Goal: Task Accomplishment & Management: Use online tool/utility

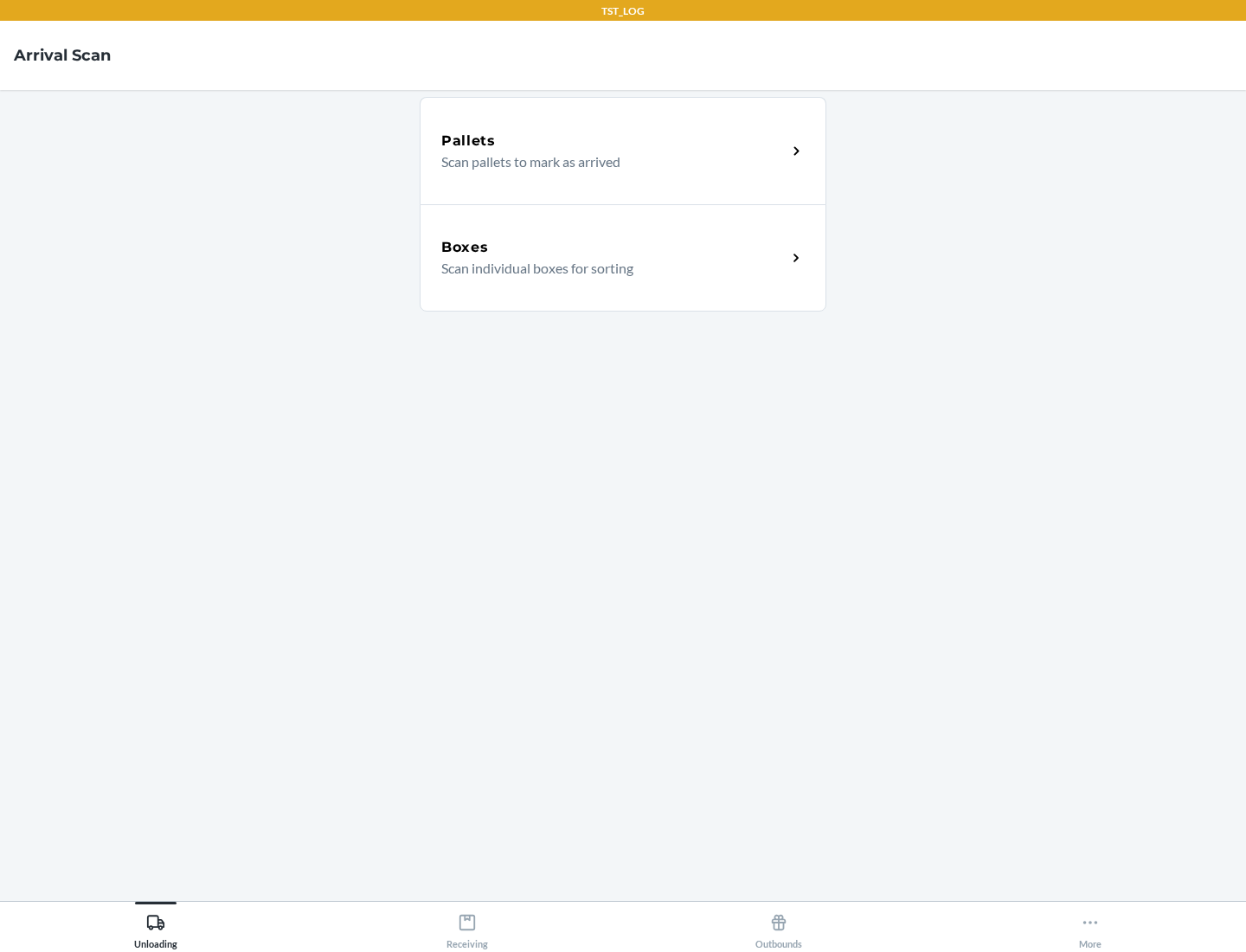
click at [613, 247] on div "Boxes" at bounding box center [613, 248] width 345 height 21
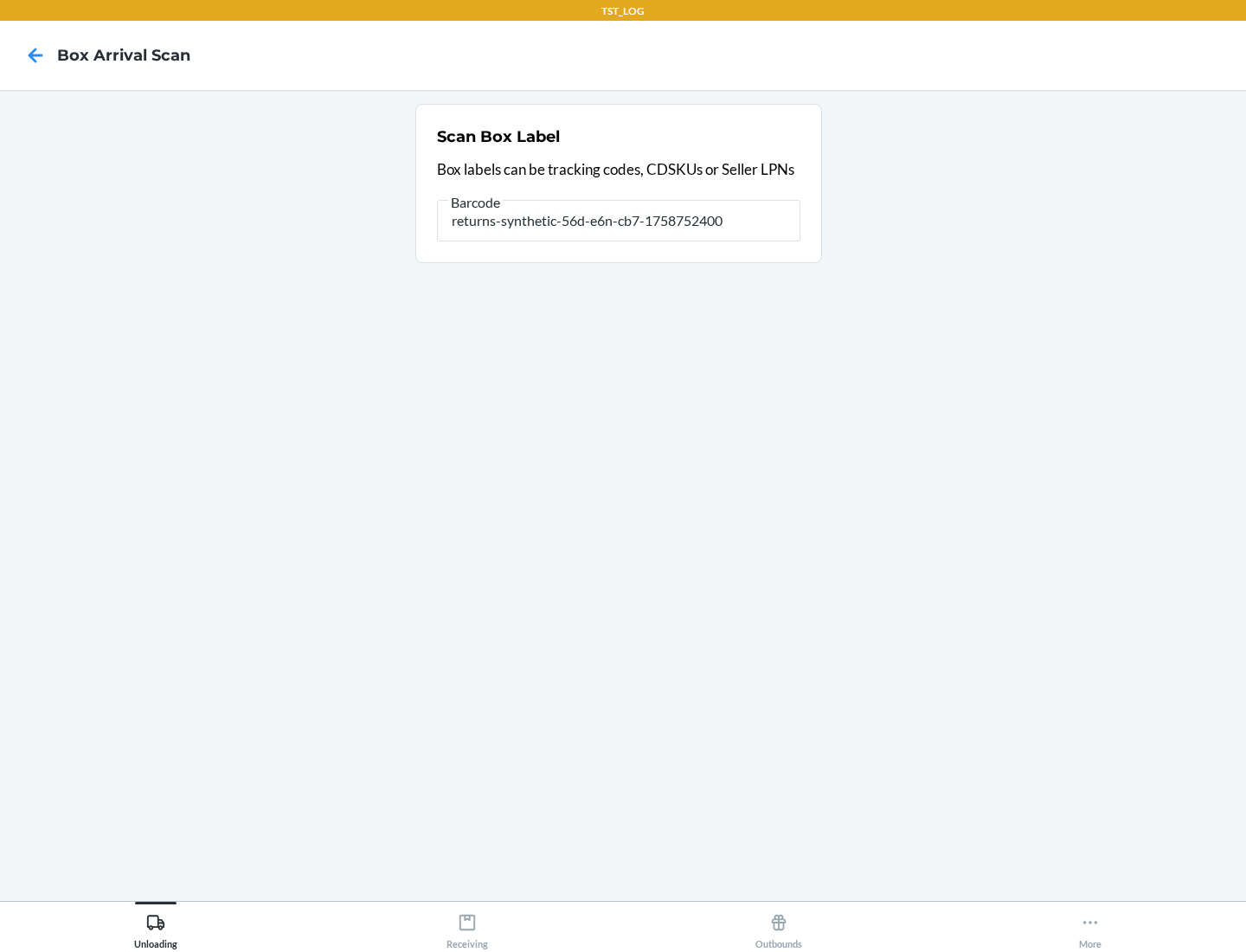
type input "returns-synthetic-56d-e6n-cb7-1758752400"
